Goal: Transaction & Acquisition: Purchase product/service

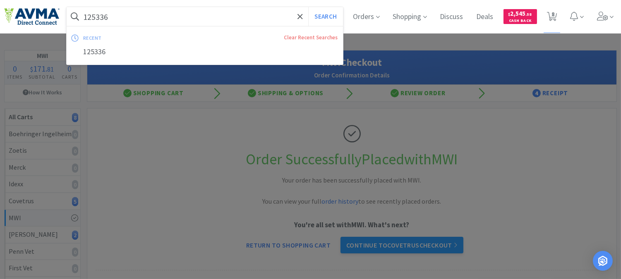
click at [170, 15] on input "125336" at bounding box center [205, 16] width 276 height 19
paste input "077613"
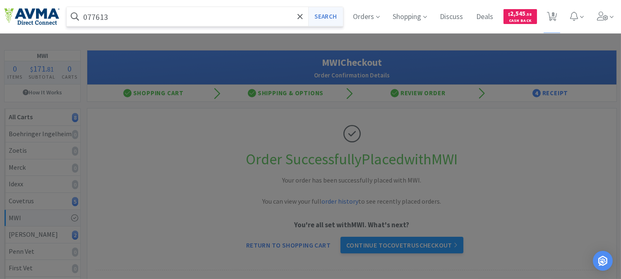
type input "077613"
click at [330, 14] on button "Search" at bounding box center [325, 16] width 34 height 19
select select "1"
select select "10"
select select "2"
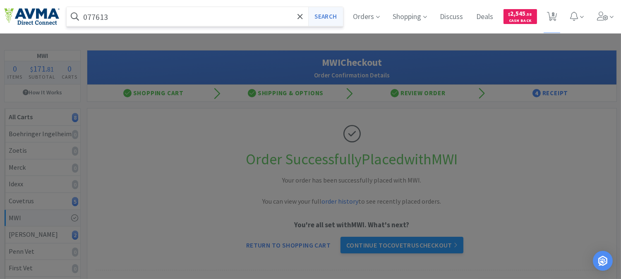
select select "3"
select select "1"
select select "2"
select select "1"
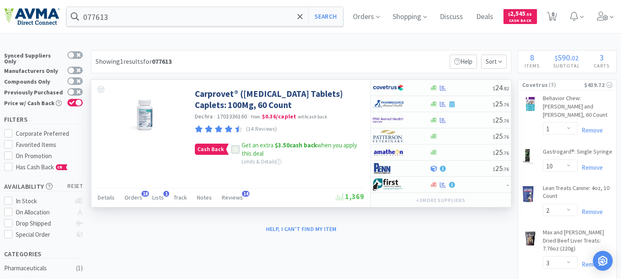
click at [231, 150] on div at bounding box center [235, 149] width 8 height 8
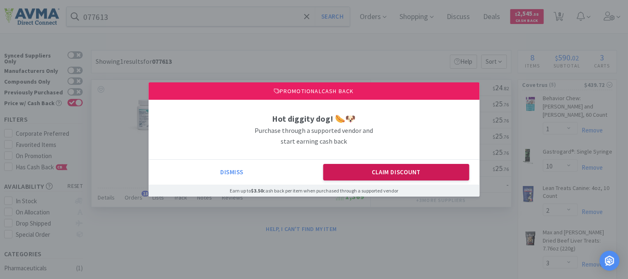
click at [371, 171] on button "Claim Discount" at bounding box center [396, 172] width 146 height 17
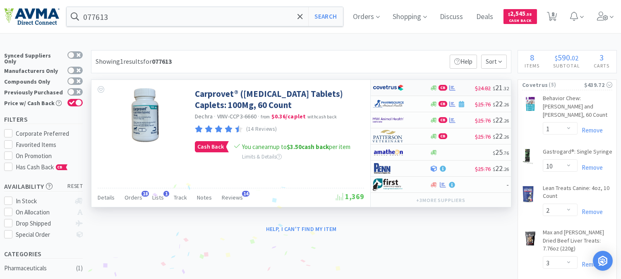
click at [391, 89] on img at bounding box center [388, 88] width 31 height 12
select select "1"
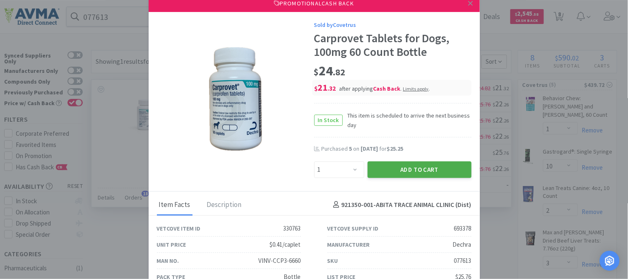
click at [401, 164] on button "Add to Cart" at bounding box center [419, 169] width 104 height 17
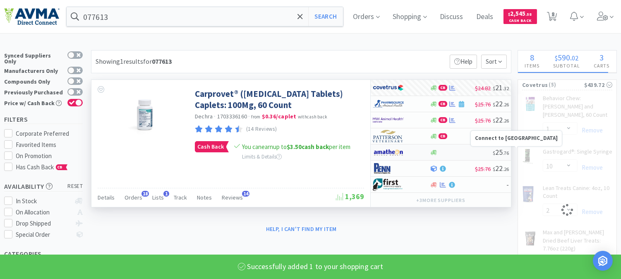
select select "1"
select select "10"
select select "2"
select select "3"
select select "1"
